Goal: Transaction & Acquisition: Book appointment/travel/reservation

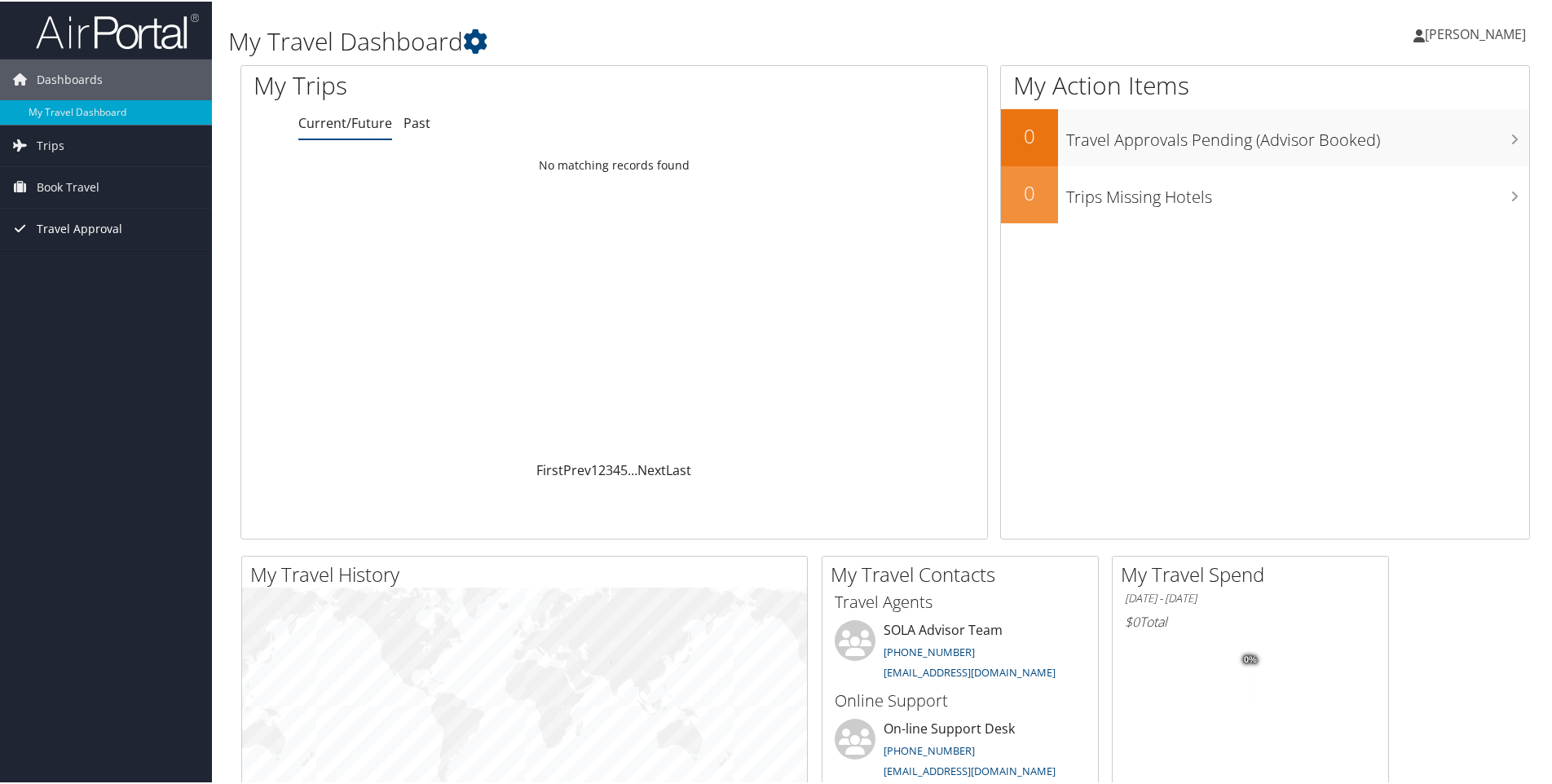
click at [92, 228] on span "Travel Approval" at bounding box center [79, 228] width 85 height 41
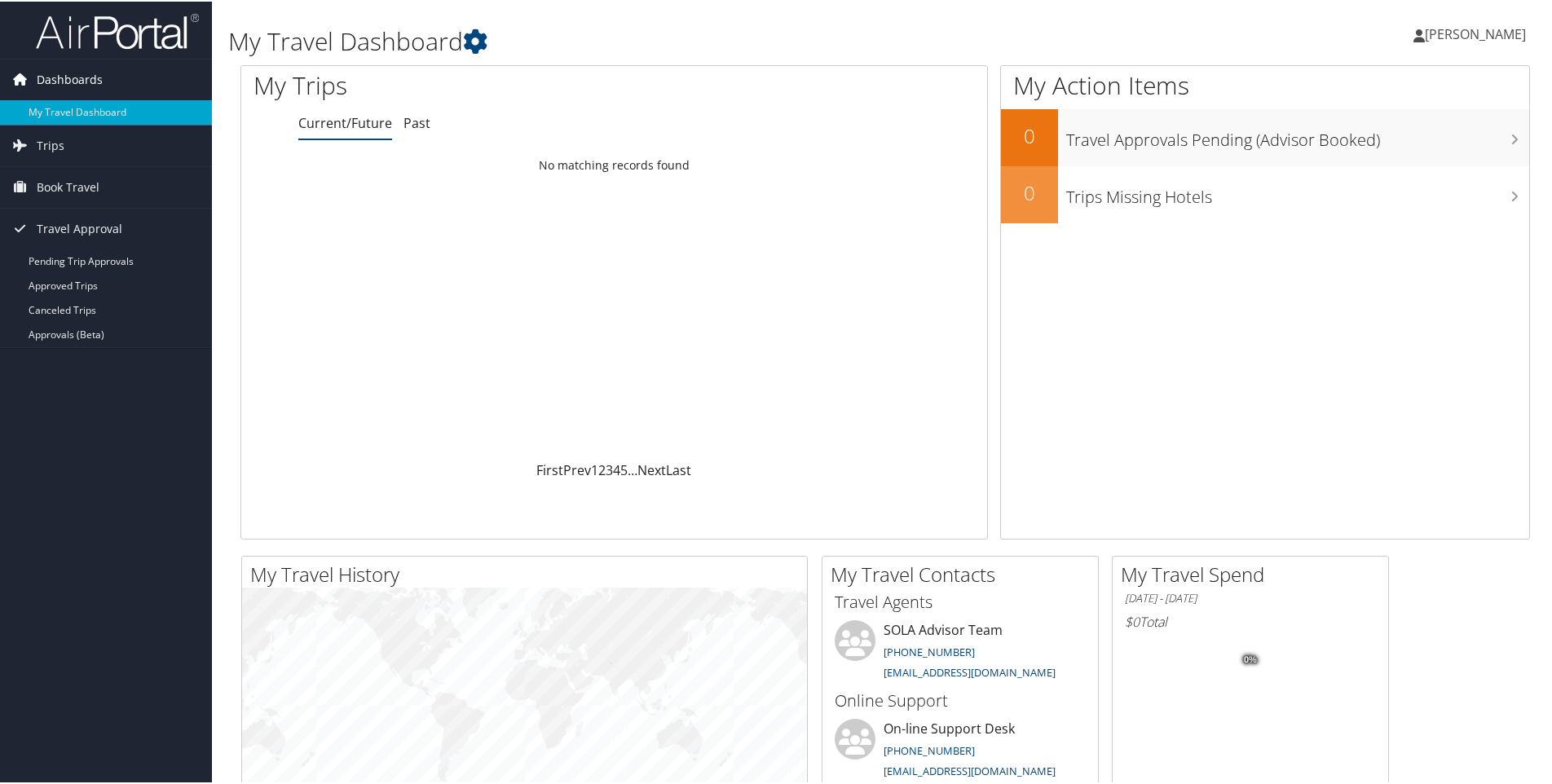
click at [58, 76] on span "Dashboards" at bounding box center [69, 78] width 66 height 41
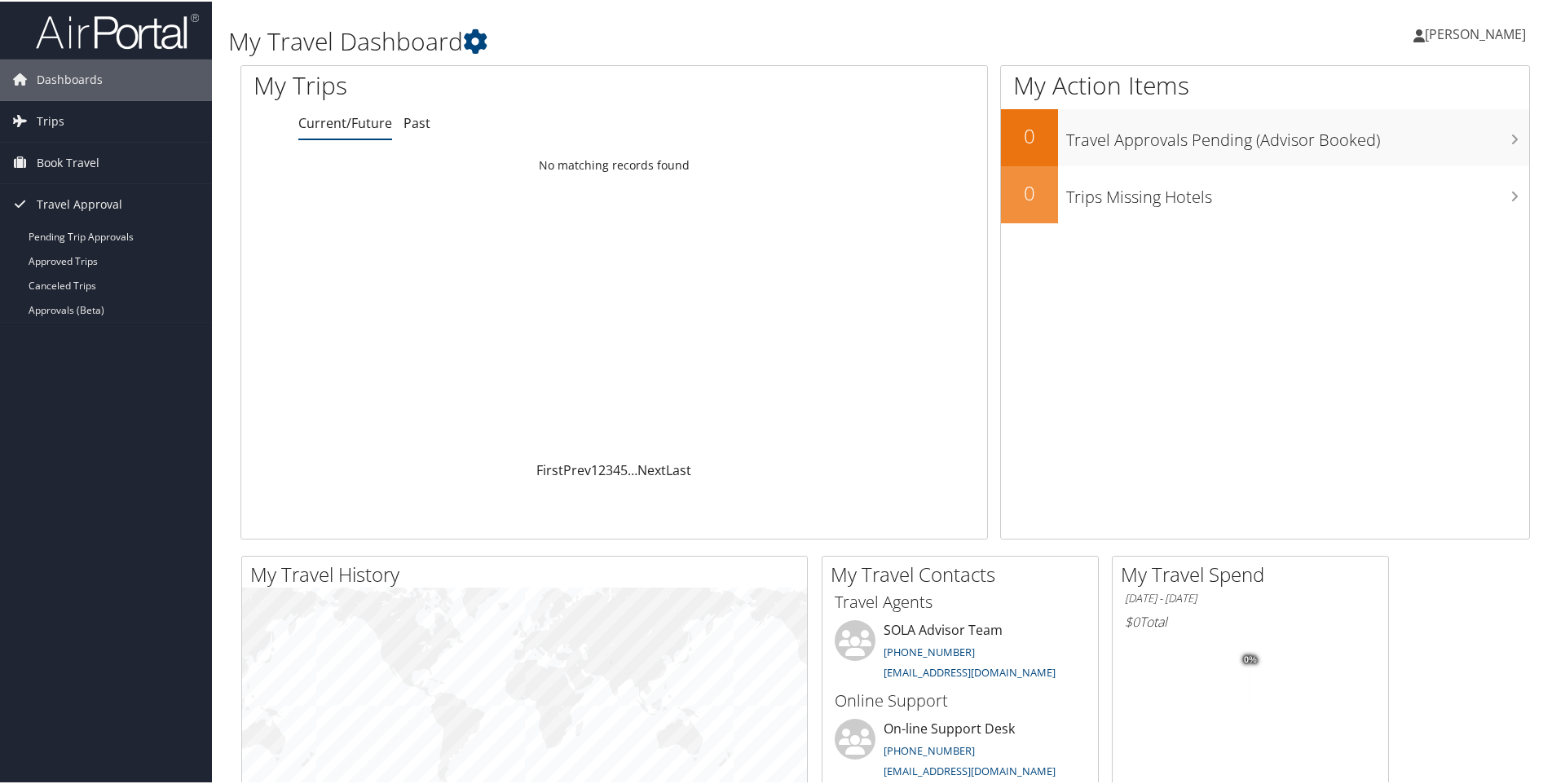
click at [1484, 36] on span "[PERSON_NAME]" at bounding box center [1476, 33] width 101 height 18
click at [1380, 87] on link "My Settings" at bounding box center [1432, 89] width 181 height 28
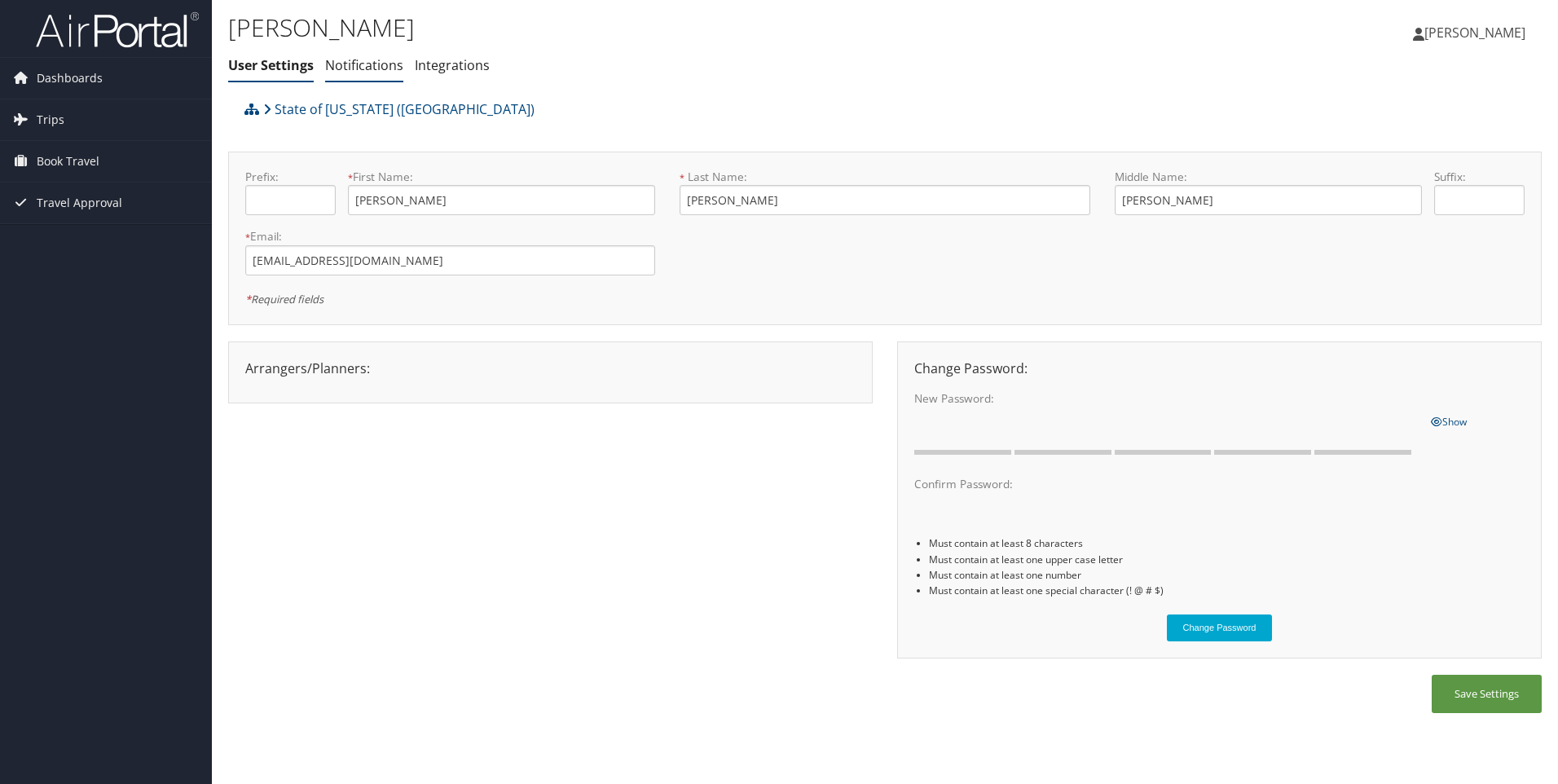
click at [394, 63] on link "Notifications" at bounding box center [365, 65] width 78 height 18
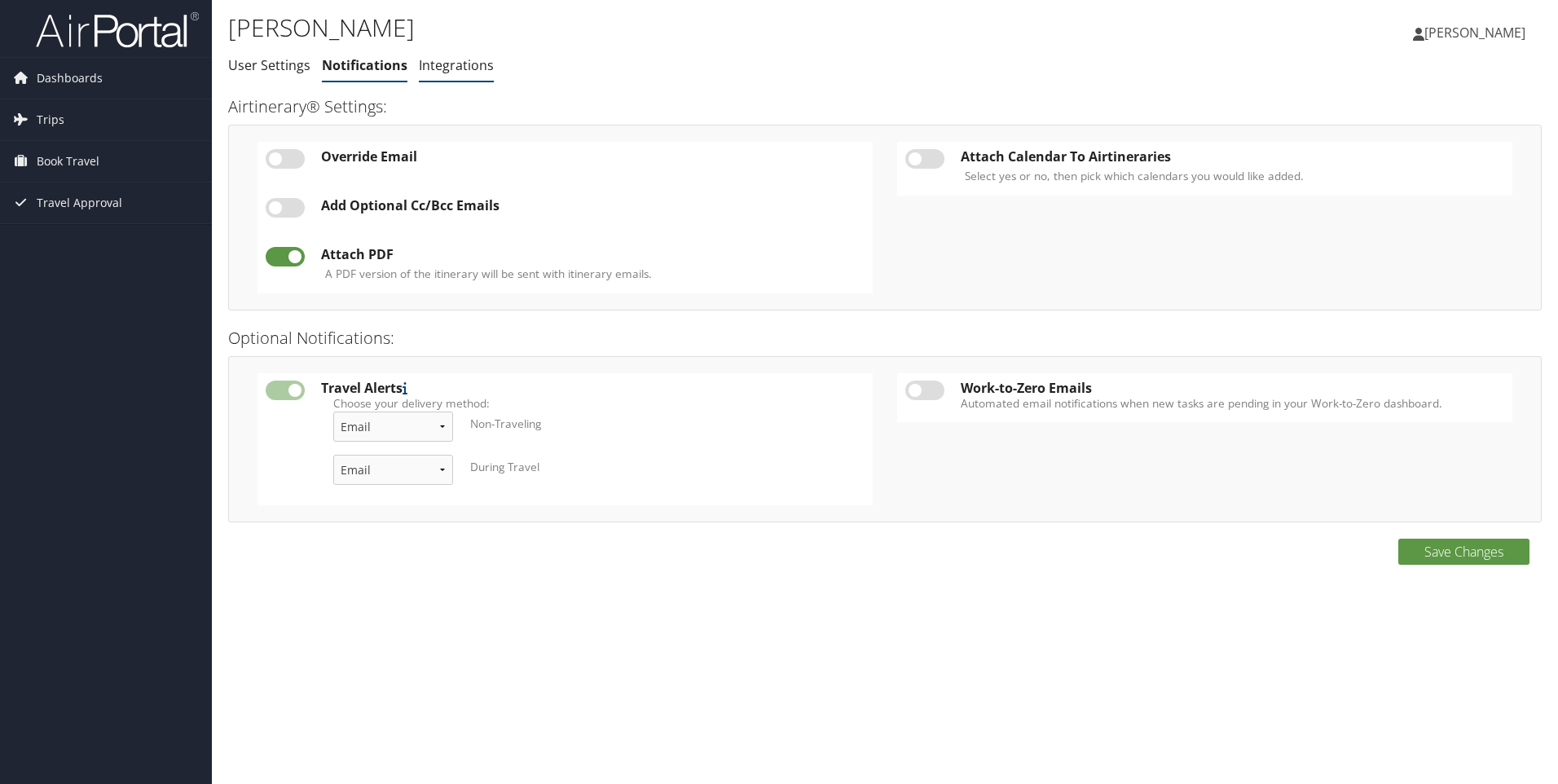
click at [447, 63] on link "Integrations" at bounding box center [456, 65] width 75 height 18
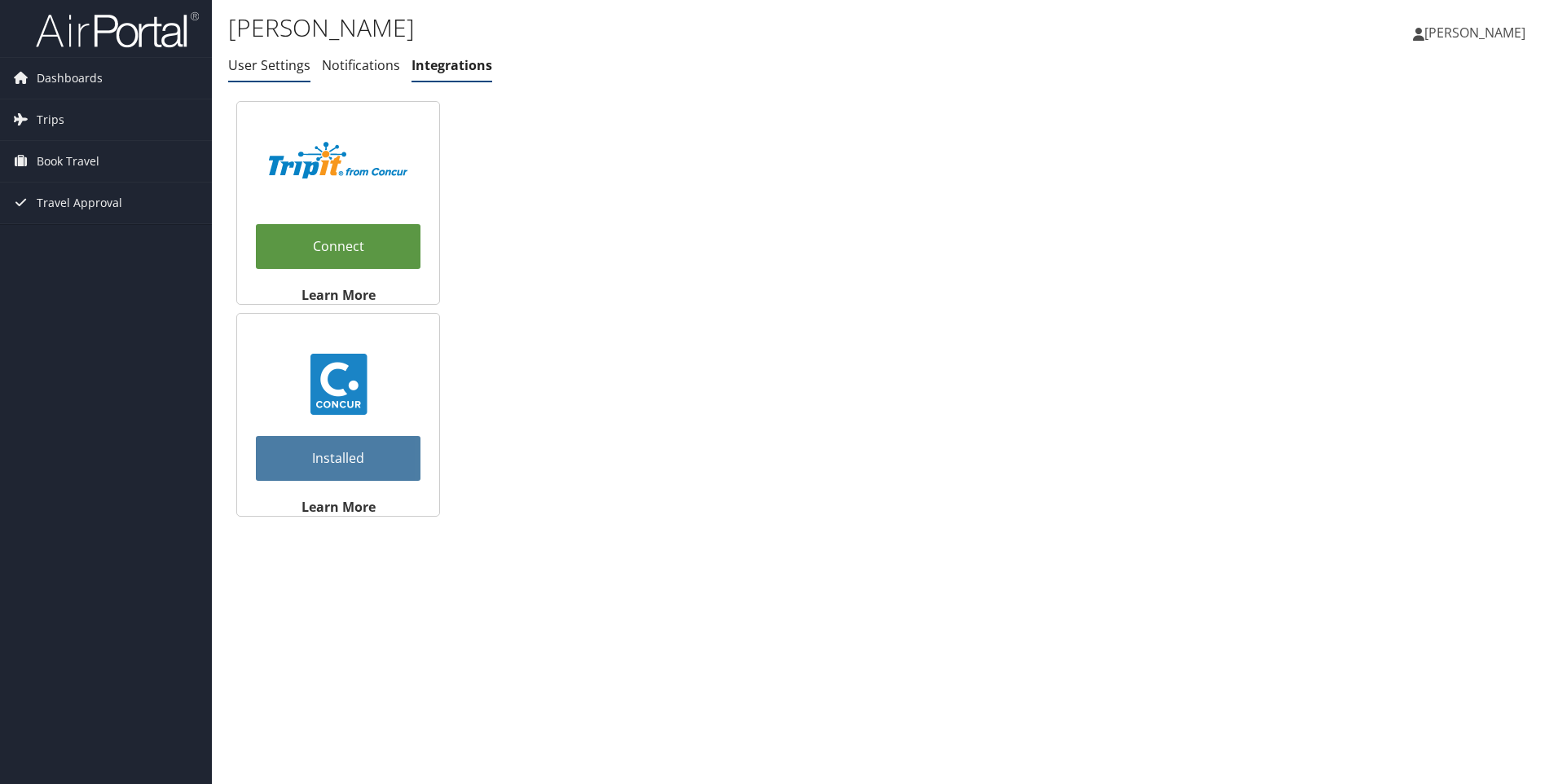
click at [277, 65] on link "User Settings" at bounding box center [269, 65] width 83 height 18
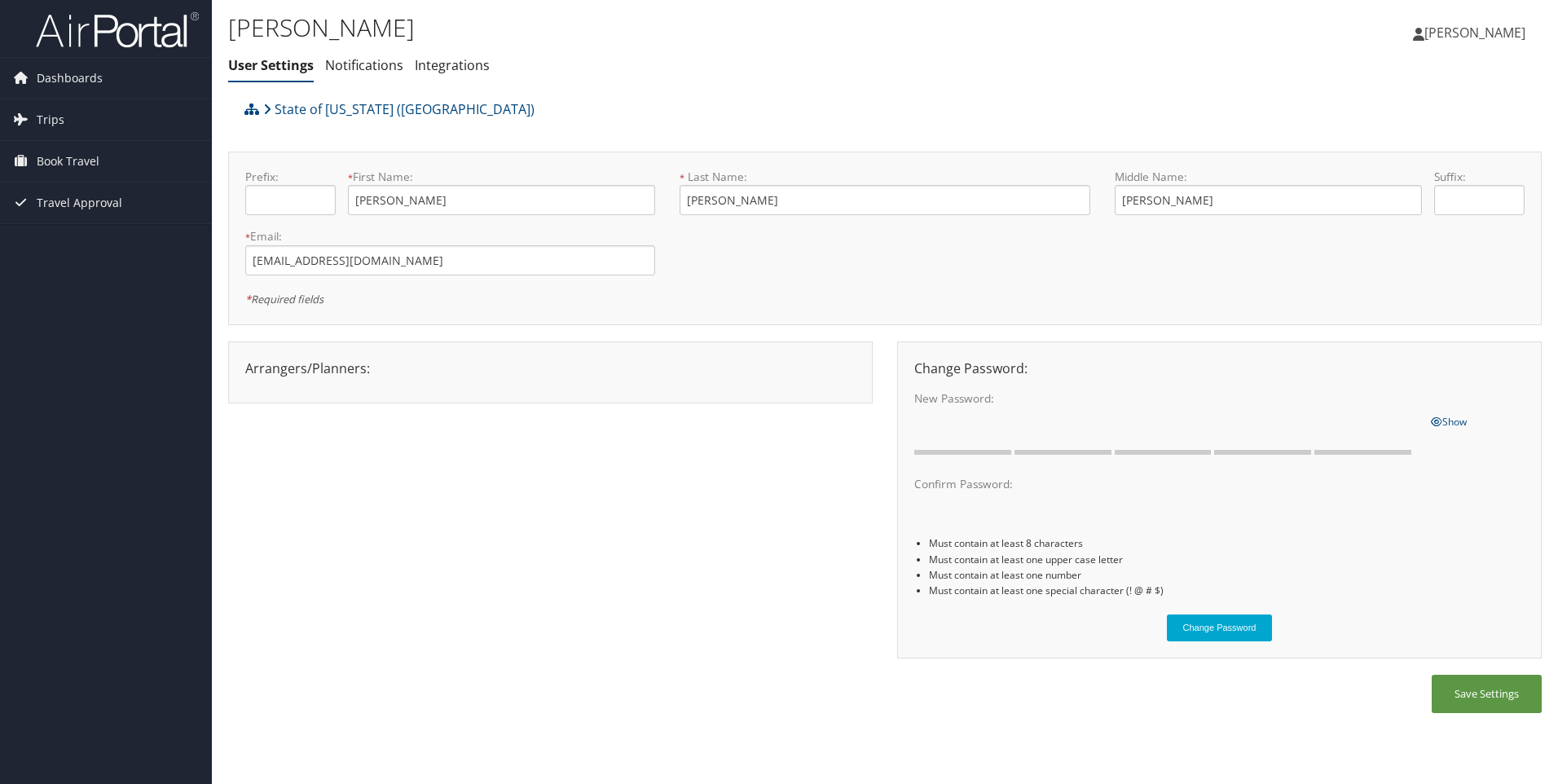
click at [1450, 33] on span "[PERSON_NAME]" at bounding box center [1475, 33] width 101 height 18
click at [1448, 116] on link "Travel Agency Contacts" at bounding box center [1434, 116] width 181 height 28
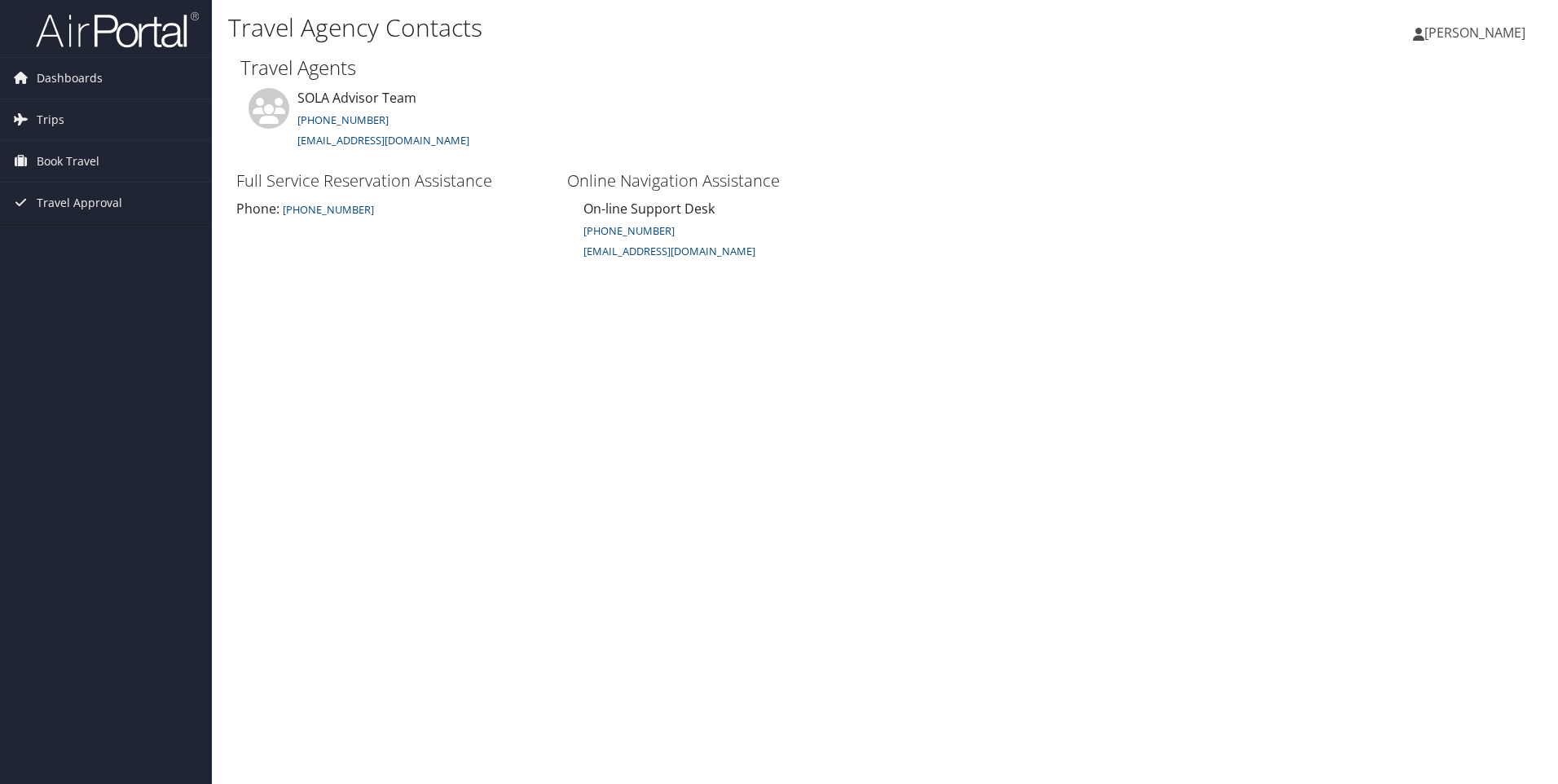
click at [1456, 30] on span "[PERSON_NAME]" at bounding box center [1475, 33] width 101 height 18
click at [1436, 140] on link "View Travel Profile" at bounding box center [1434, 145] width 181 height 28
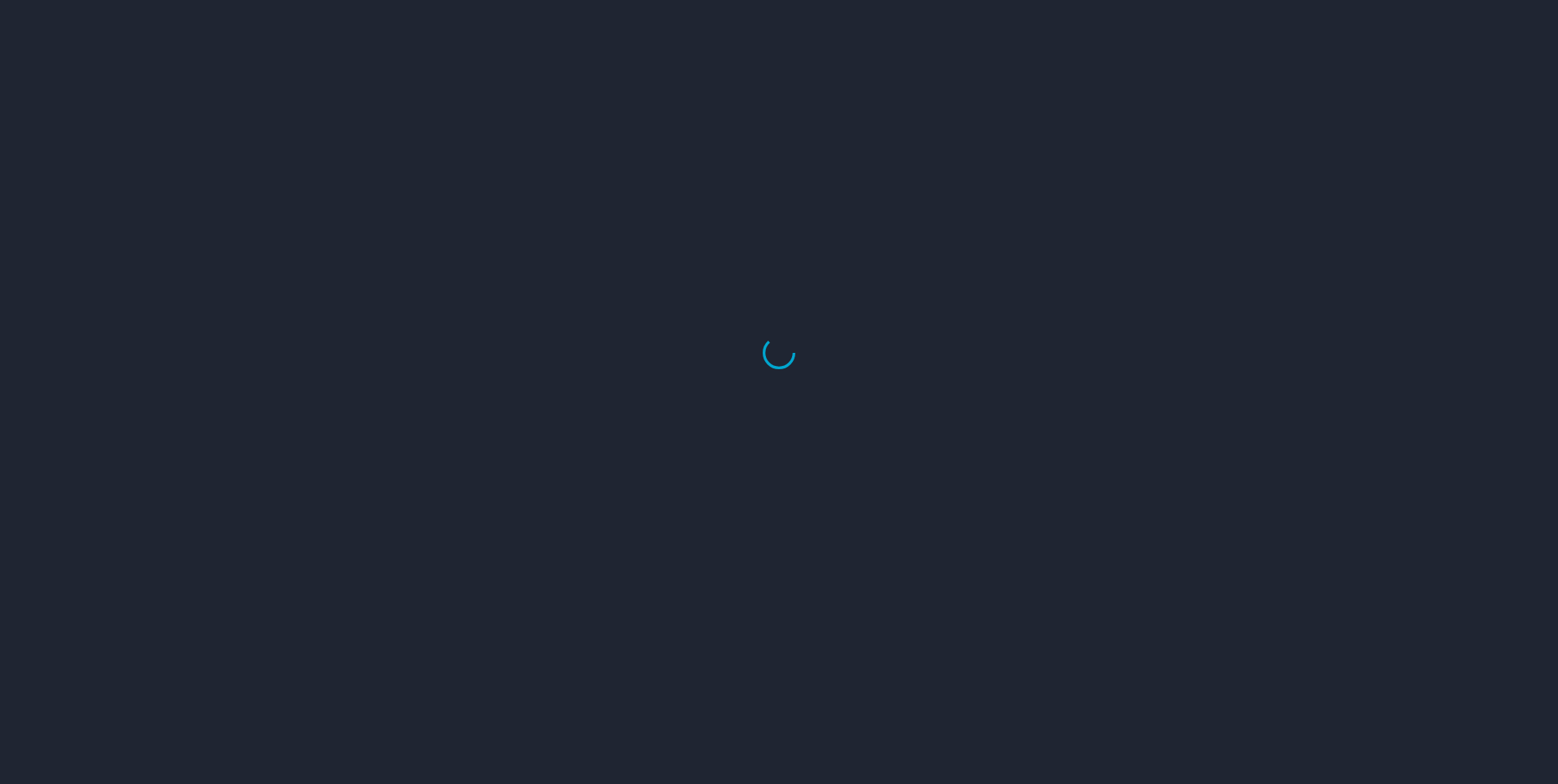
select select "US"
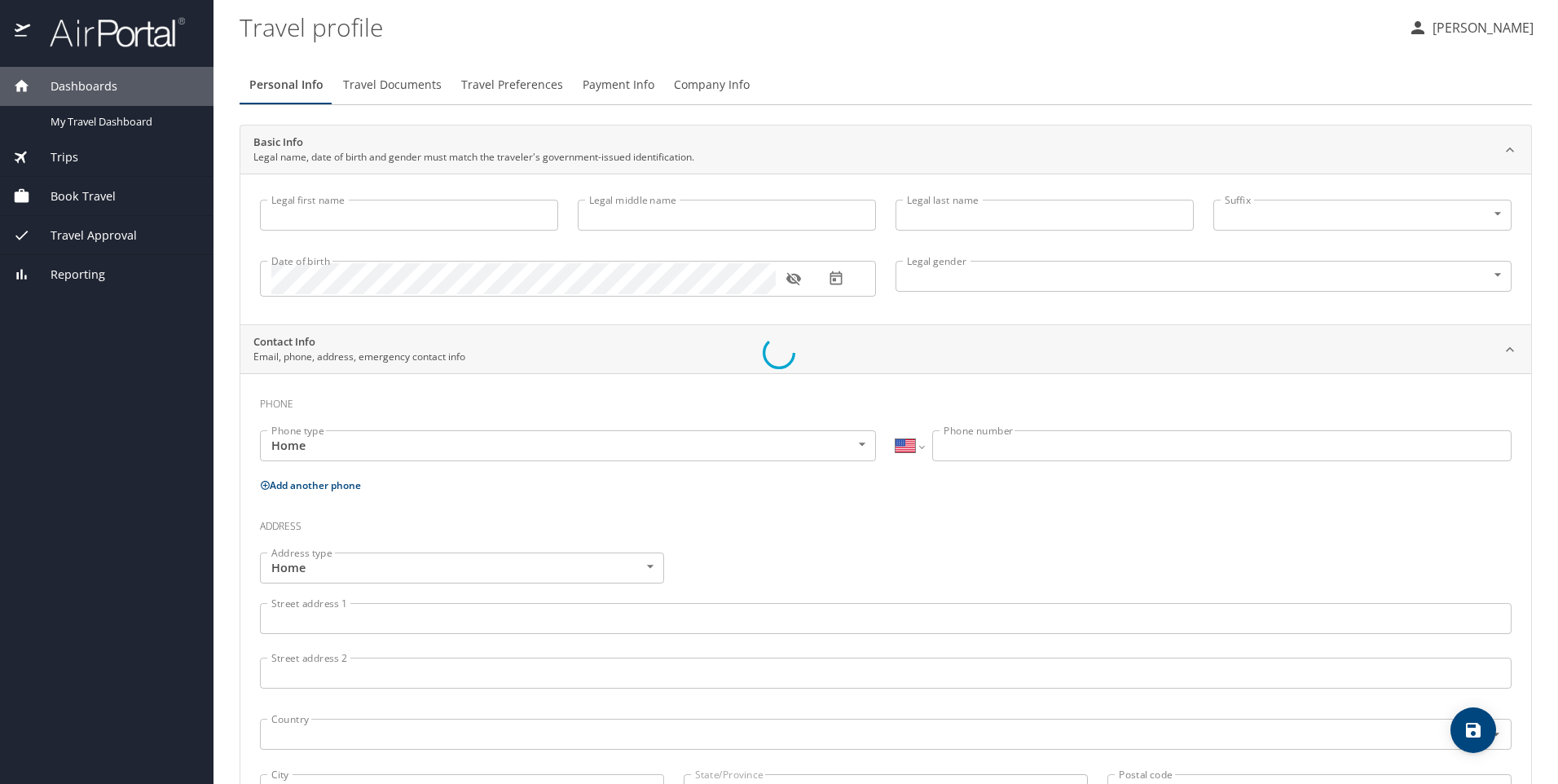
type input "MONICA"
type input "Maria"
type input "MARTIN"
type input "Female"
select select "US"
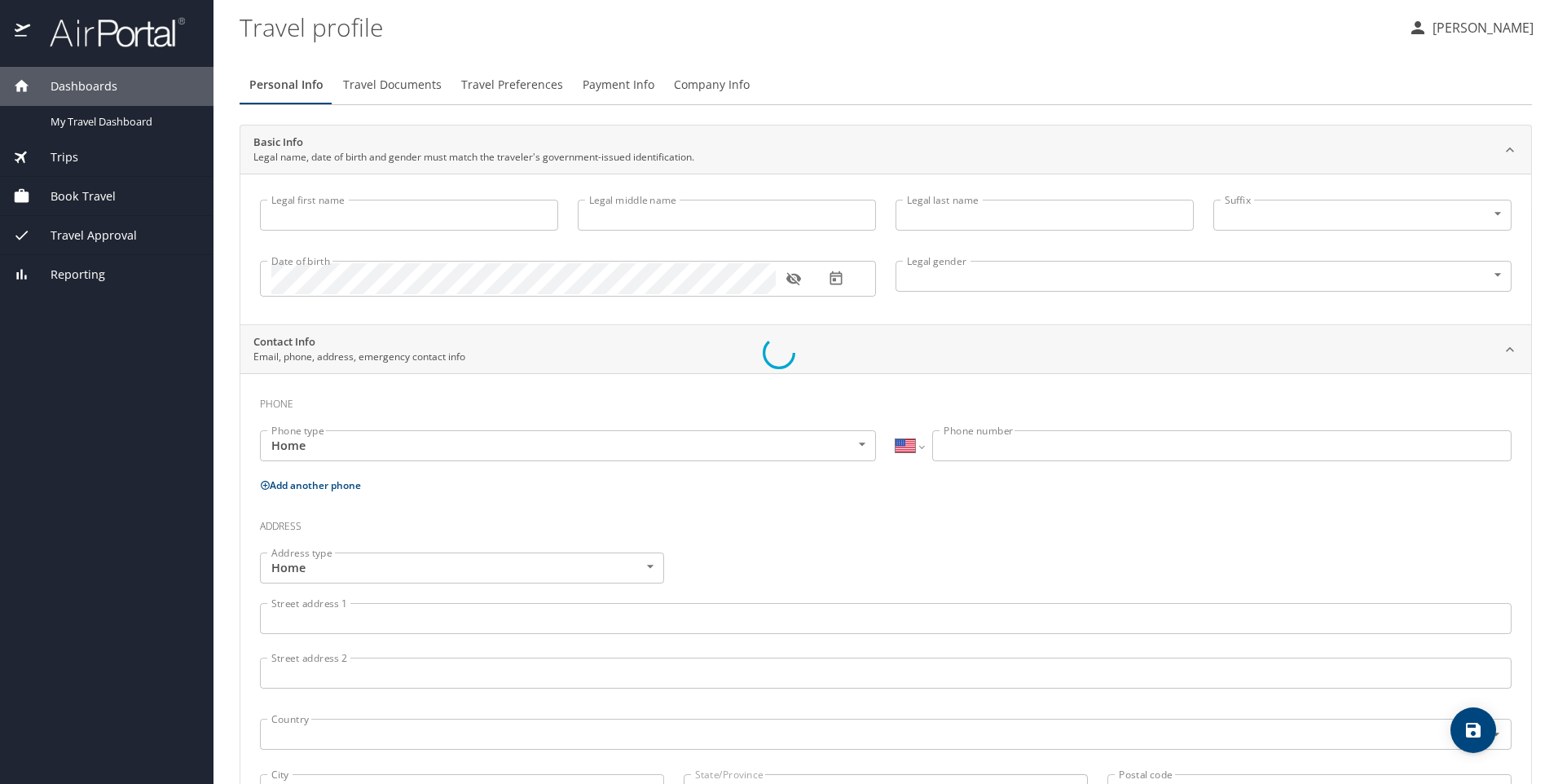
select select "US"
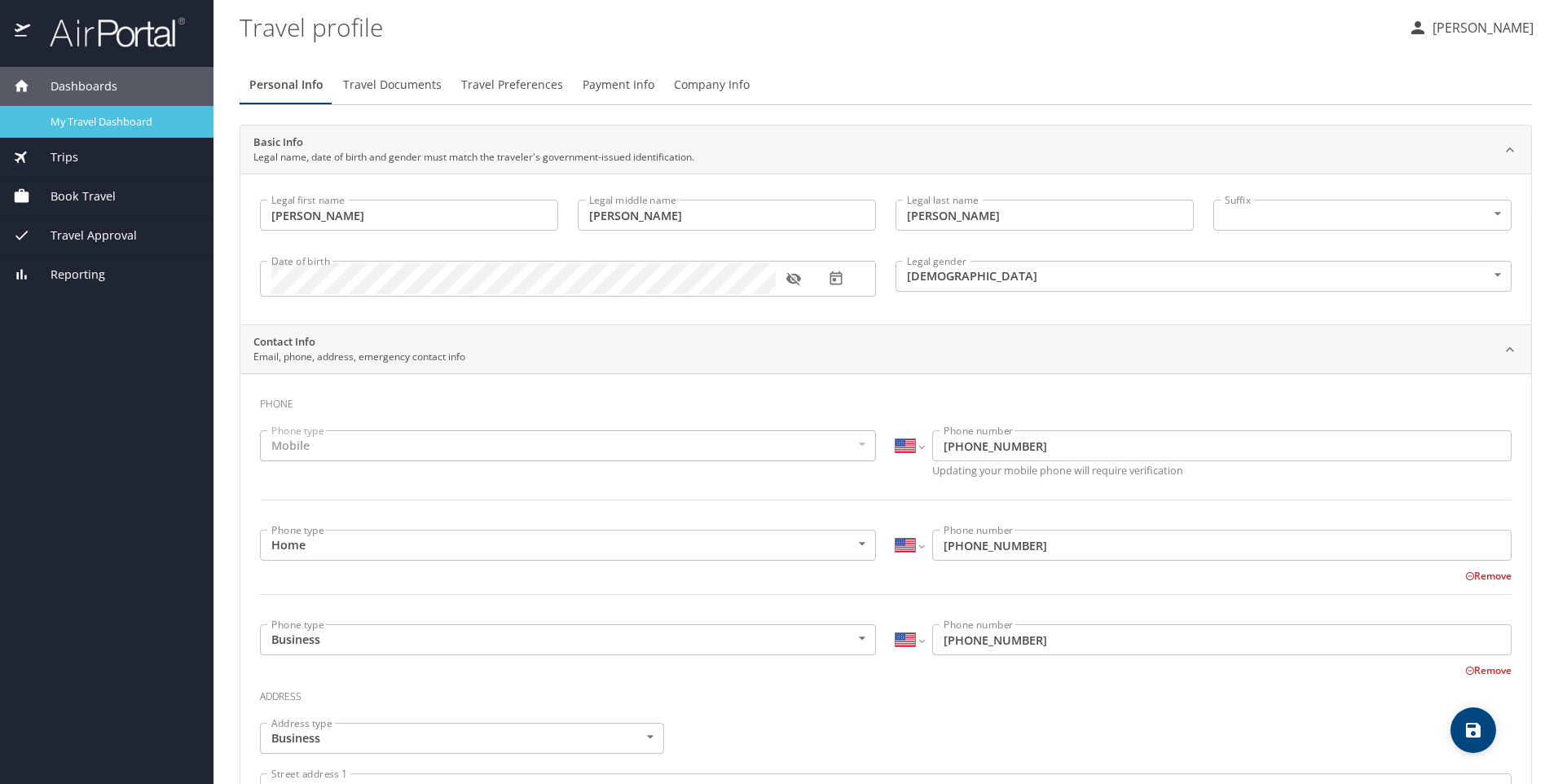
click at [93, 115] on span "My Travel Dashboard" at bounding box center [122, 121] width 143 height 15
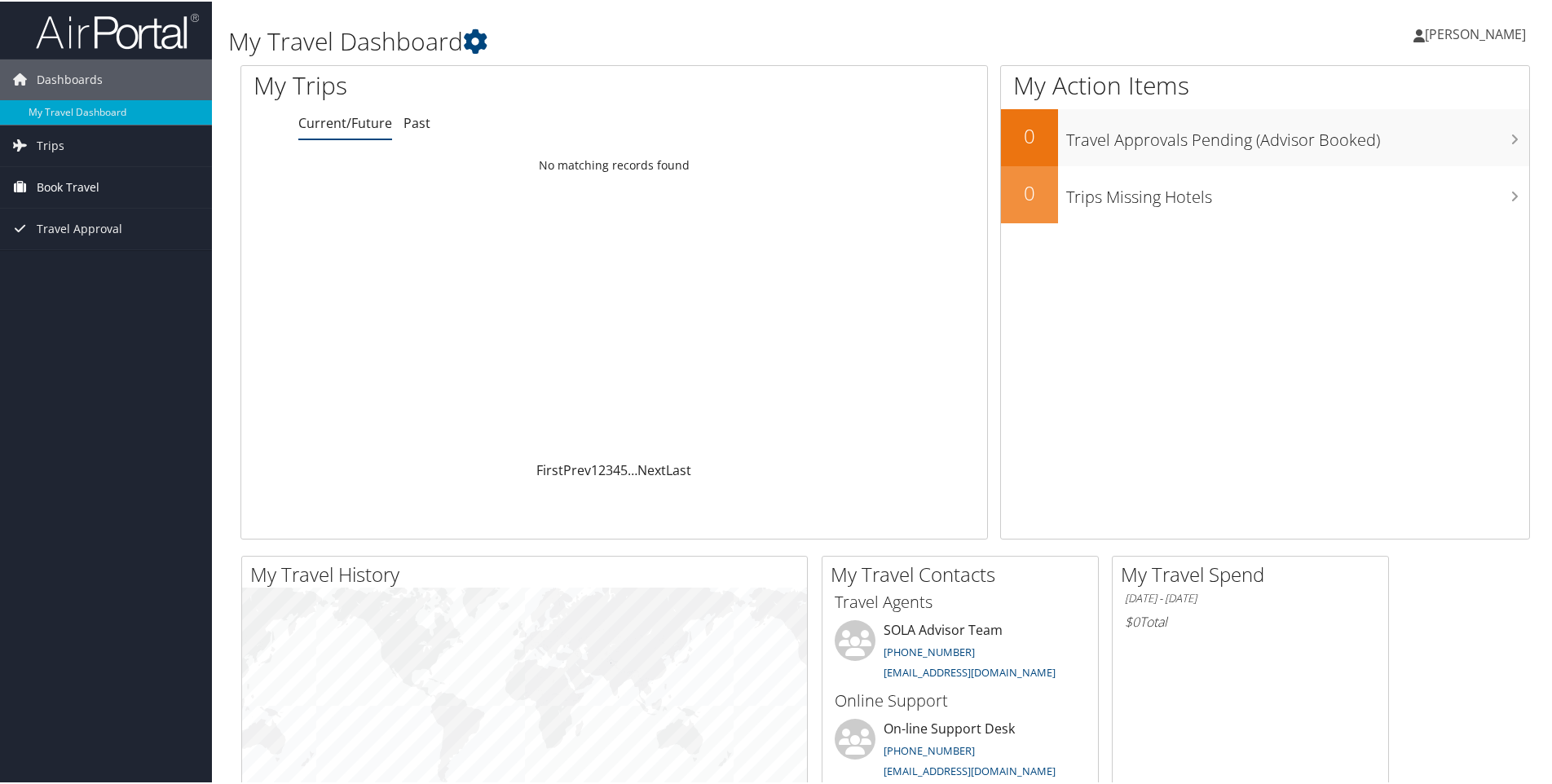
click at [50, 185] on span "Book Travel" at bounding box center [68, 186] width 63 height 41
click at [63, 224] on link "Approval Request (Beta)" at bounding box center [106, 218] width 212 height 24
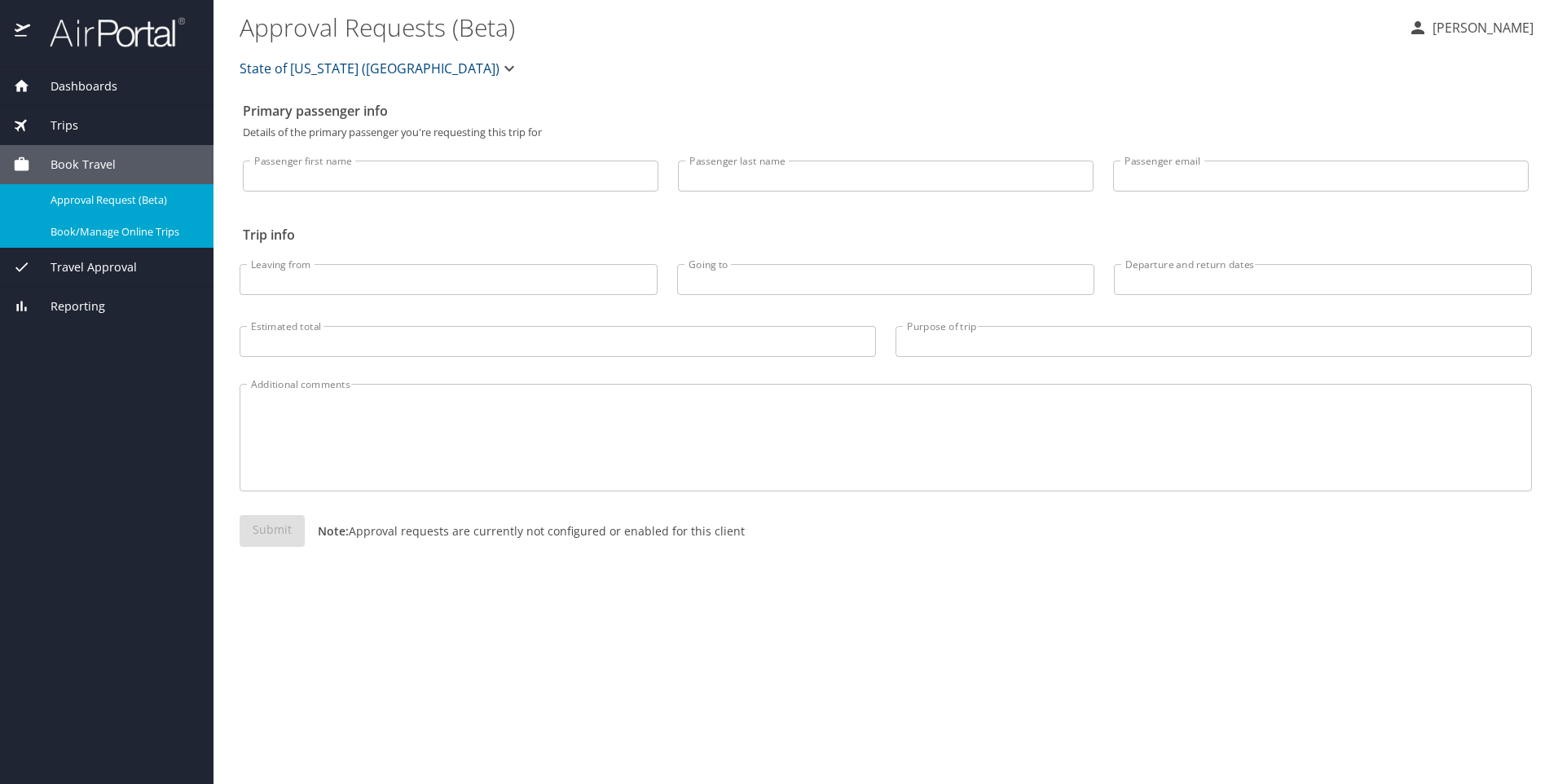
click at [99, 236] on span "Book/Manage Online Trips" at bounding box center [122, 231] width 143 height 15
